Goal: Find specific page/section: Find specific page/section

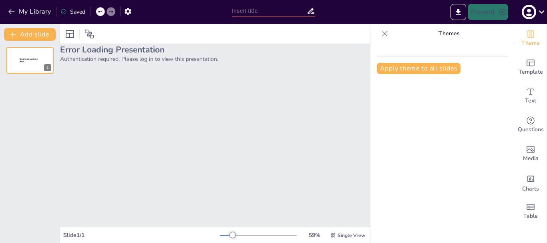
click at [382, 32] on icon at bounding box center [384, 33] width 5 height 5
click at [382, 39] on div at bounding box center [384, 33] width 13 height 13
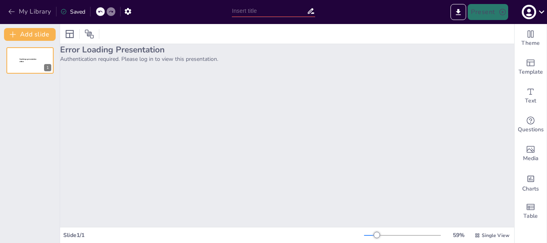
click at [32, 14] on button "My Library" at bounding box center [30, 11] width 48 height 13
